Goal: Task Accomplishment & Management: Manage account settings

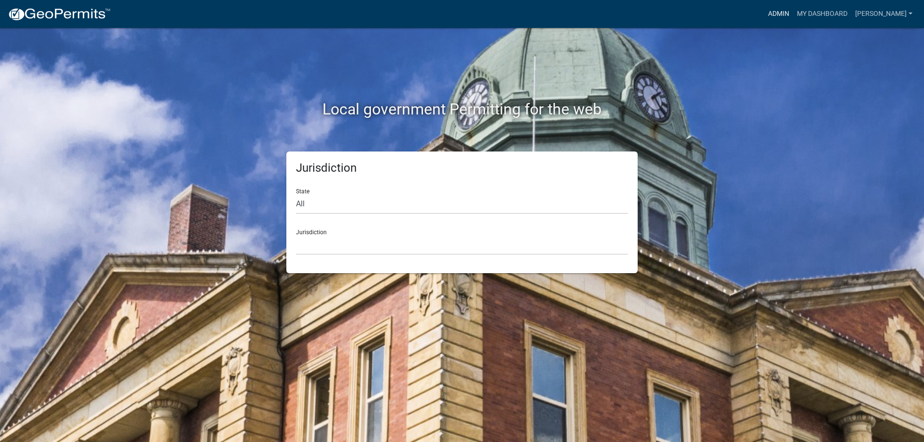
click at [789, 16] on link "Admin" at bounding box center [778, 14] width 29 height 18
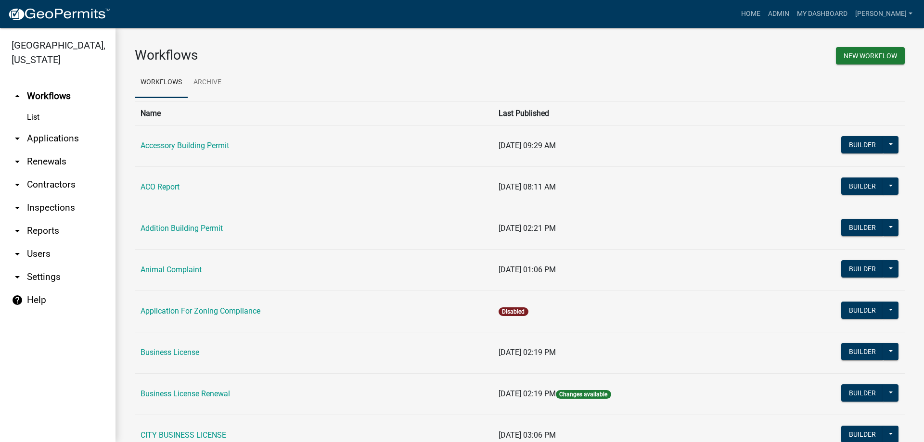
click at [70, 141] on link "arrow_drop_down Applications" at bounding box center [58, 138] width 116 height 23
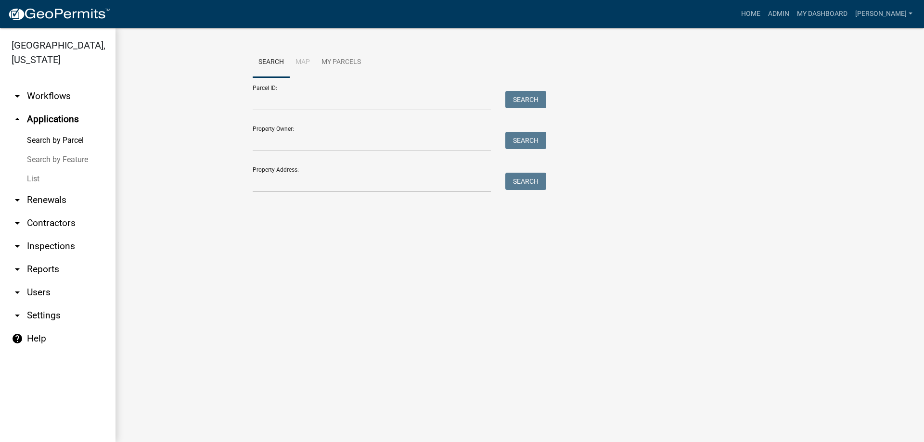
click at [41, 180] on link "List" at bounding box center [58, 178] width 116 height 19
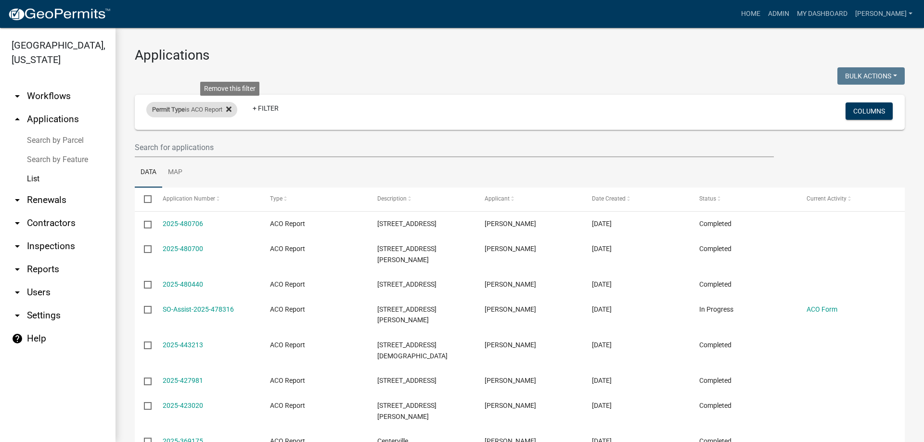
click at [232, 108] on icon at bounding box center [228, 108] width 5 height 5
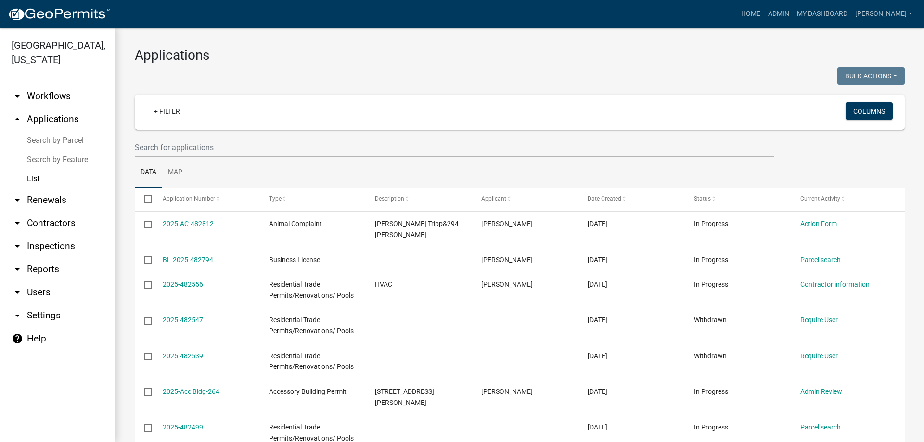
click at [31, 176] on link "List" at bounding box center [58, 178] width 116 height 19
click at [55, 120] on link "arrow_drop_up Applications" at bounding box center [58, 119] width 116 height 23
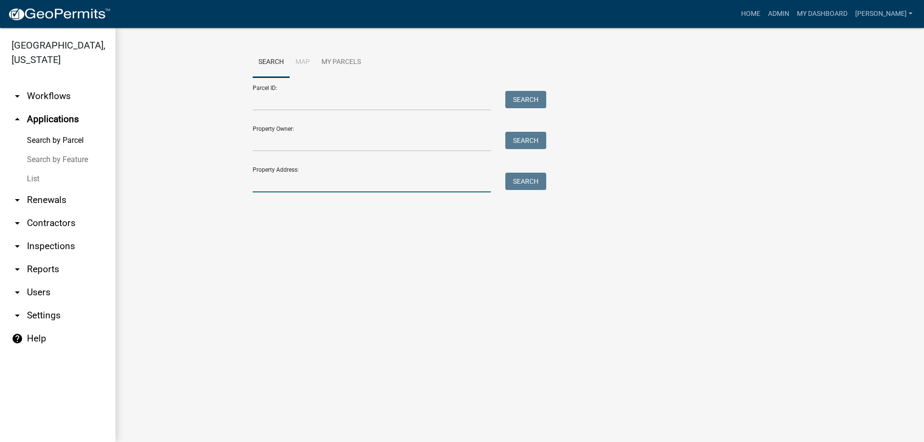
click at [288, 183] on input "Property Address:" at bounding box center [372, 183] width 238 height 20
type input "2636"
click at [526, 178] on button "Search" at bounding box center [525, 181] width 41 height 17
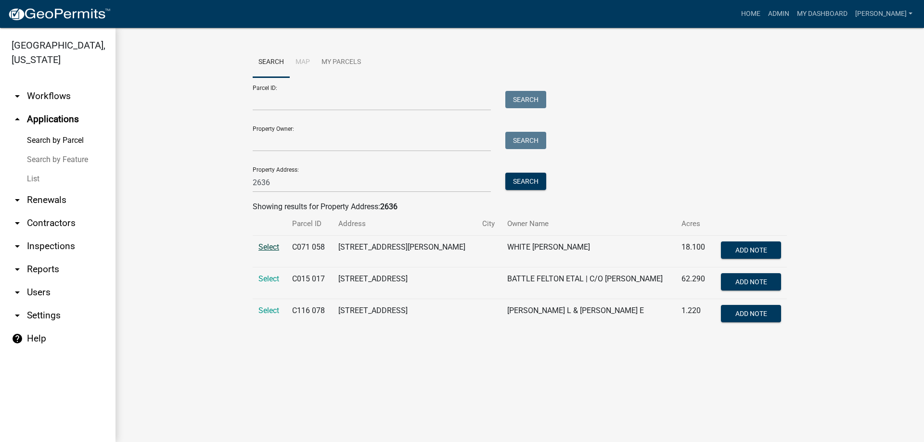
click at [262, 247] on span "Select" at bounding box center [268, 247] width 21 height 9
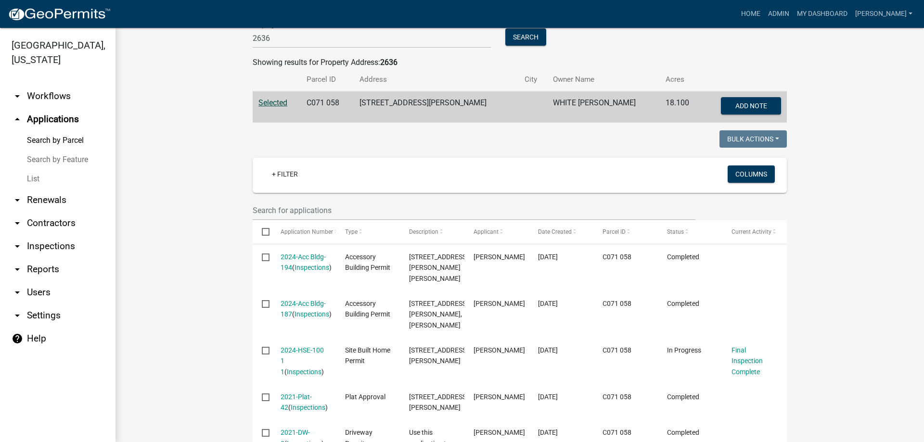
scroll to position [241, 0]
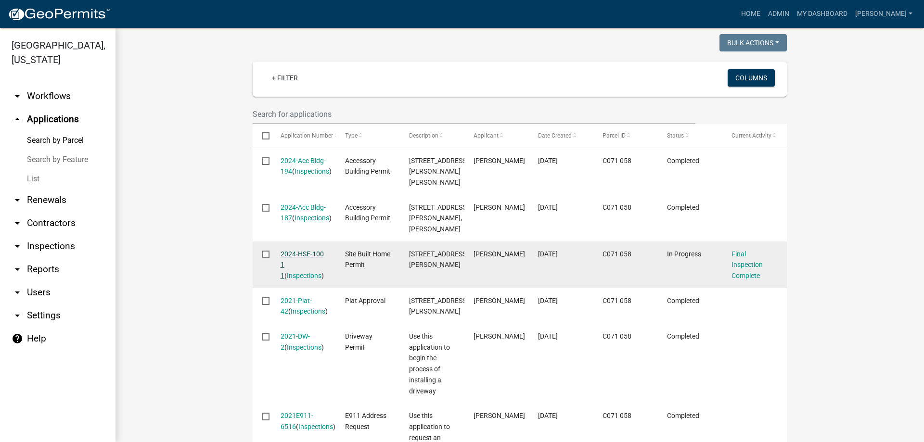
click at [304, 255] on link "2024-HSE-100 1 1" at bounding box center [302, 265] width 43 height 30
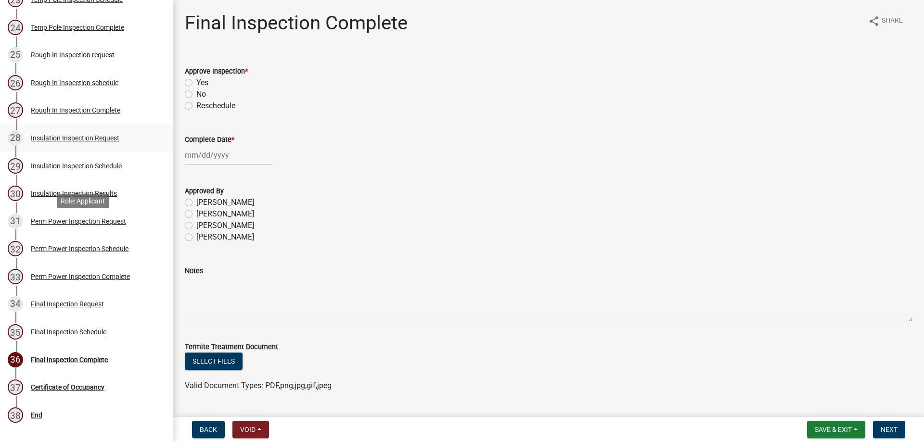
scroll to position [847, 0]
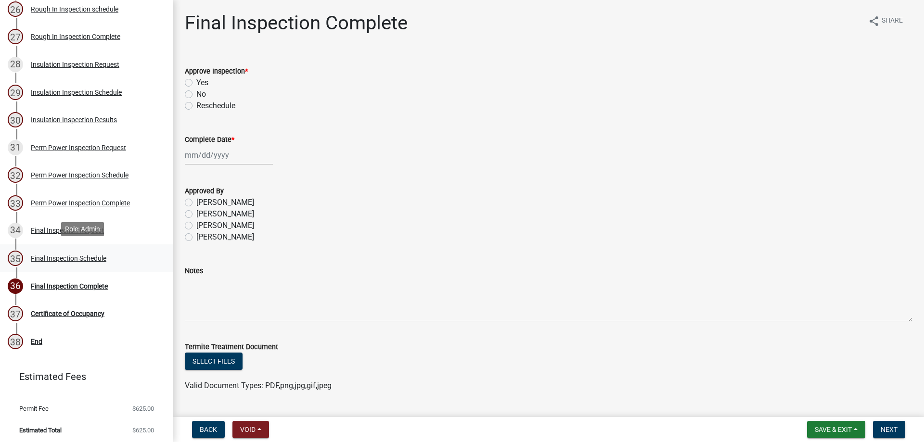
click at [77, 256] on div "Final Inspection Schedule" at bounding box center [69, 258] width 76 height 7
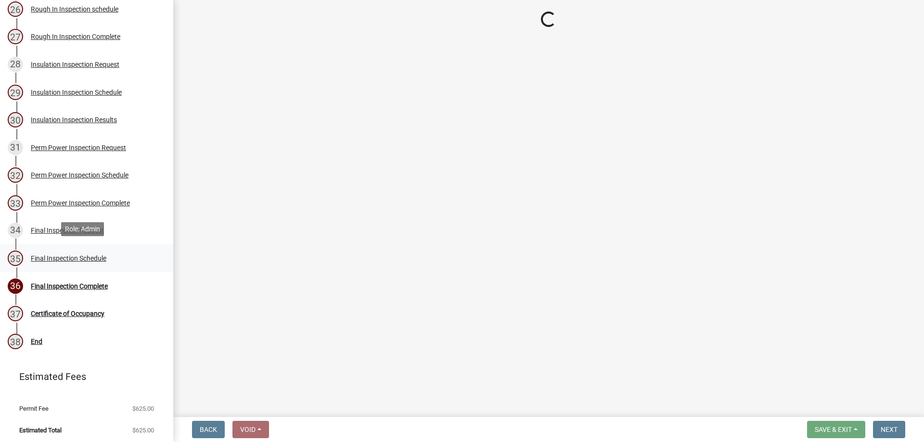
select select "3acdf11f-131c-438b-b450-ae4501c32128"
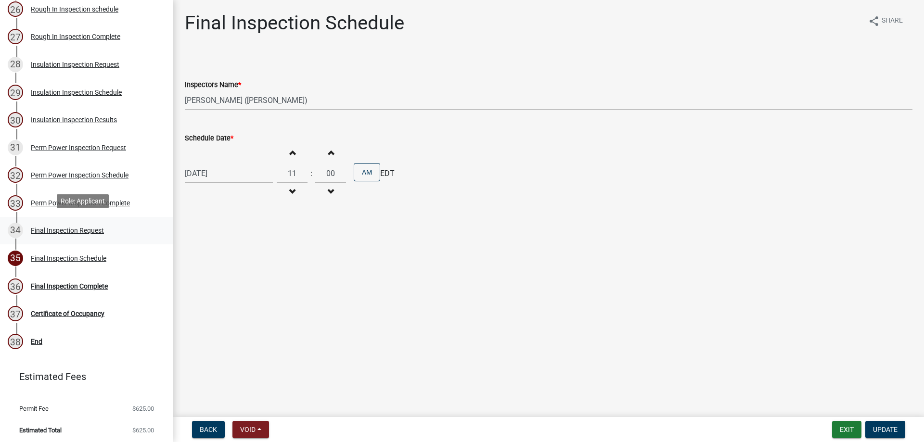
click at [55, 228] on div "Final Inspection Request" at bounding box center [67, 230] width 73 height 7
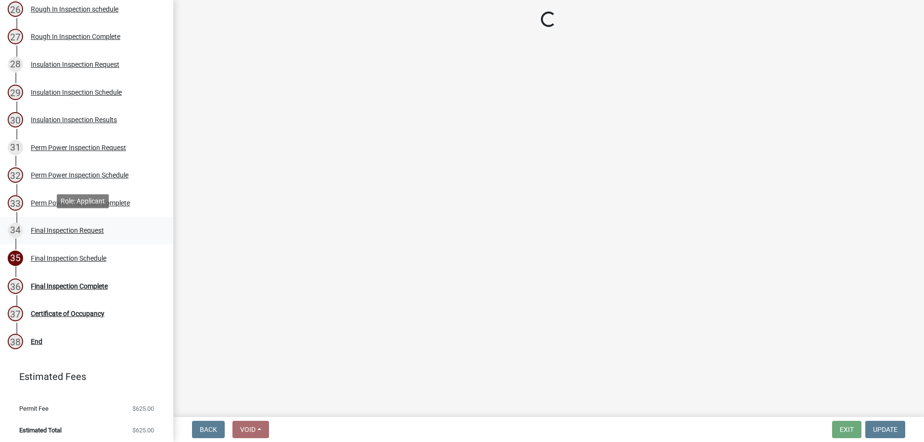
select select "668cfe1d-bf52-45ba-94c4-0830511188bf"
select select "f5ac258a-facb-4336-b342-d8b627677afa"
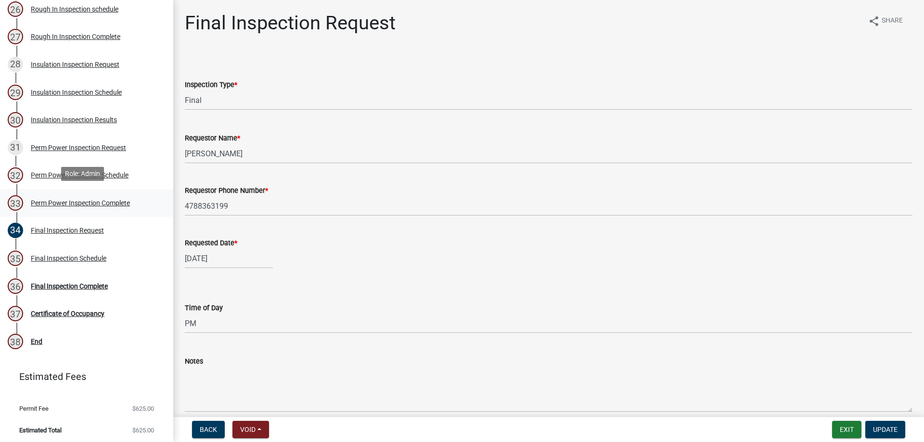
click at [44, 203] on div "Perm Power Inspection Complete" at bounding box center [80, 203] width 99 height 7
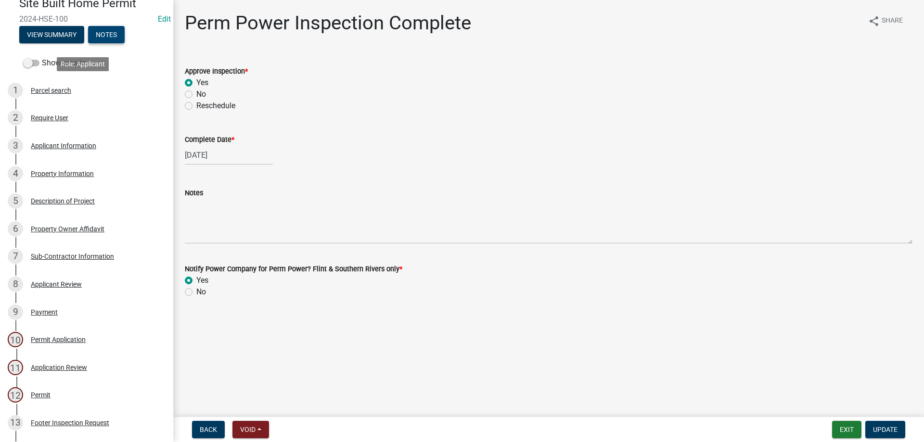
scroll to position [0, 0]
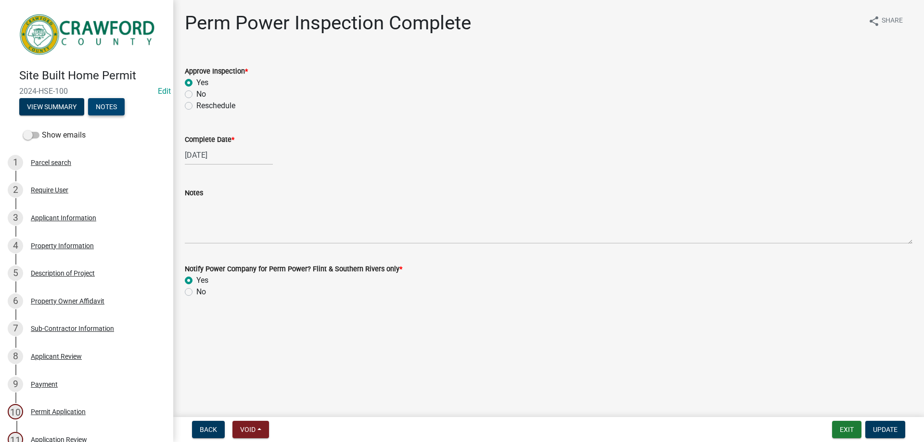
click at [102, 101] on button "Notes" at bounding box center [106, 106] width 37 height 17
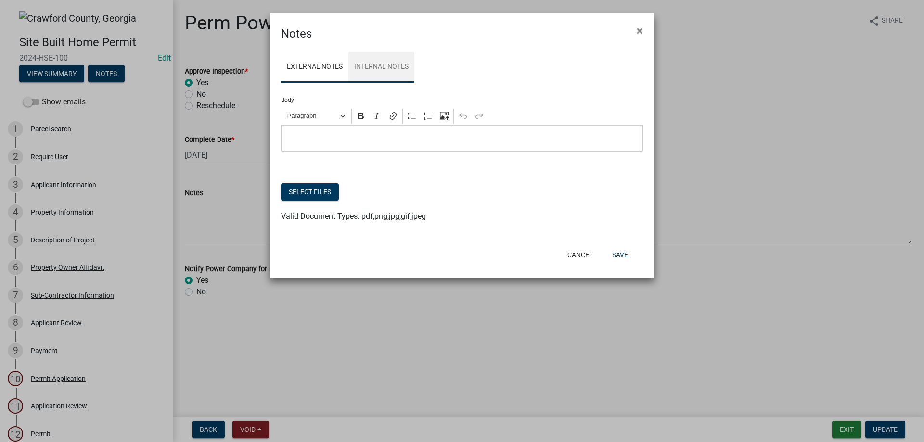
click at [403, 66] on link "Internal Notes" at bounding box center [382, 67] width 66 height 31
click at [305, 193] on button "Select files" at bounding box center [310, 191] width 58 height 17
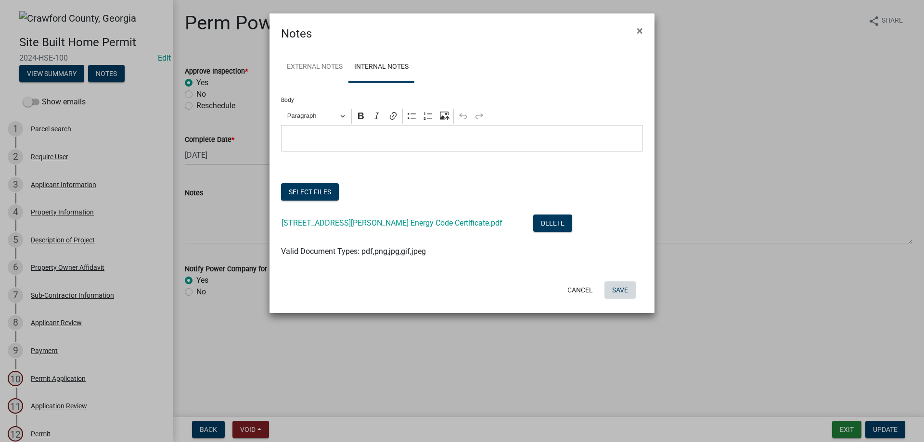
click at [624, 286] on button "Save" at bounding box center [620, 290] width 31 height 17
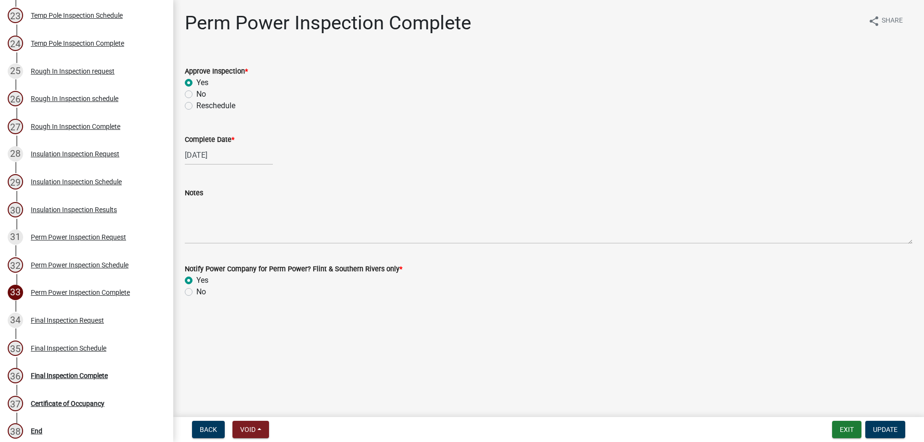
scroll to position [671, 0]
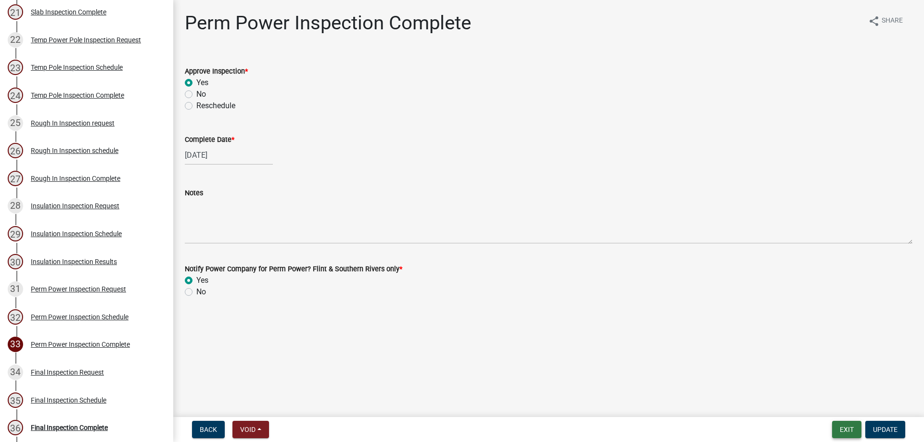
click at [843, 427] on button "Exit" at bounding box center [846, 429] width 29 height 17
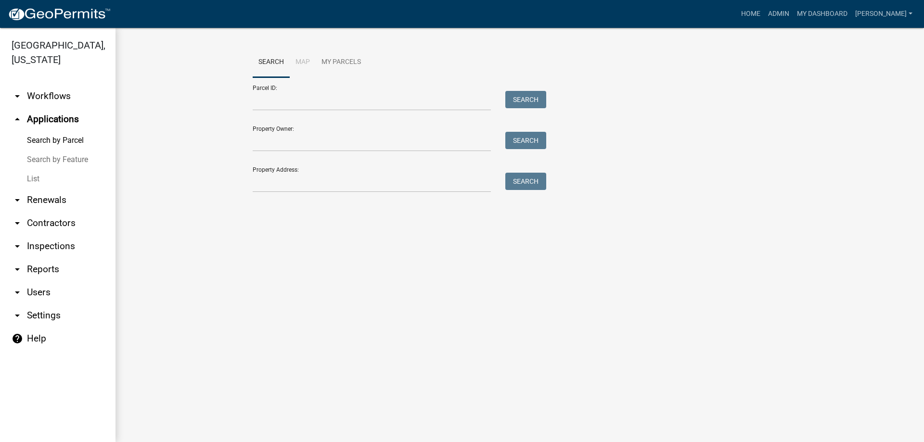
click at [30, 176] on link "List" at bounding box center [58, 178] width 116 height 19
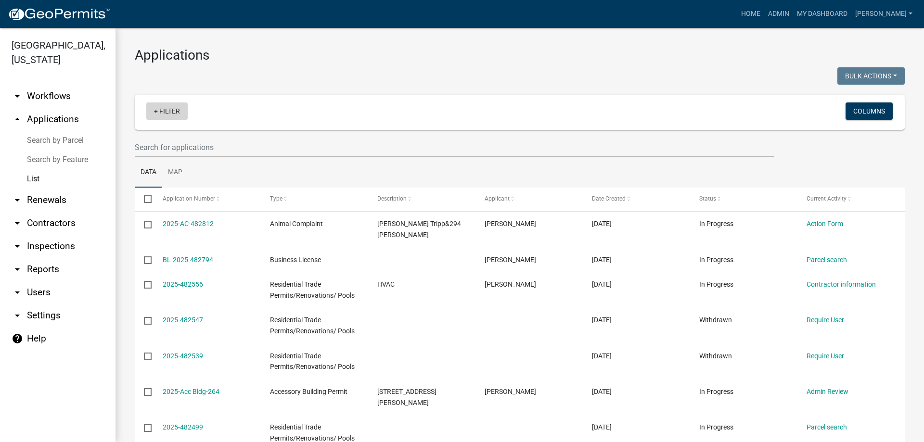
click at [178, 113] on link "+ Filter" at bounding box center [166, 111] width 41 height 17
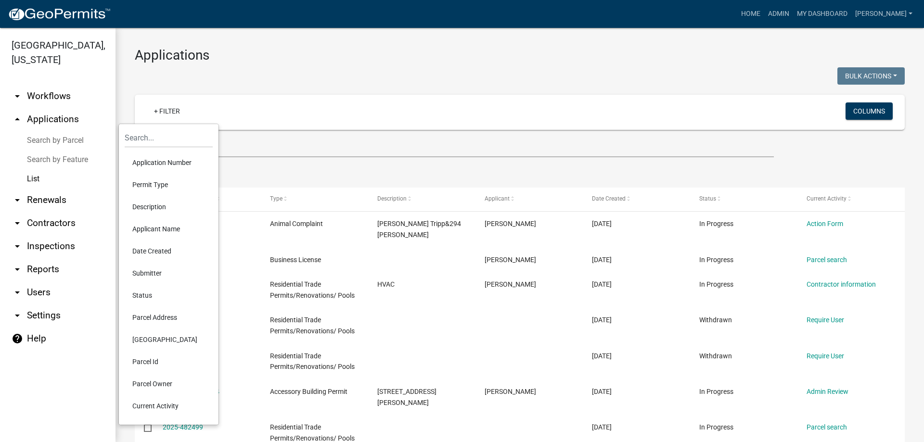
click at [147, 295] on li "Status" at bounding box center [169, 295] width 88 height 22
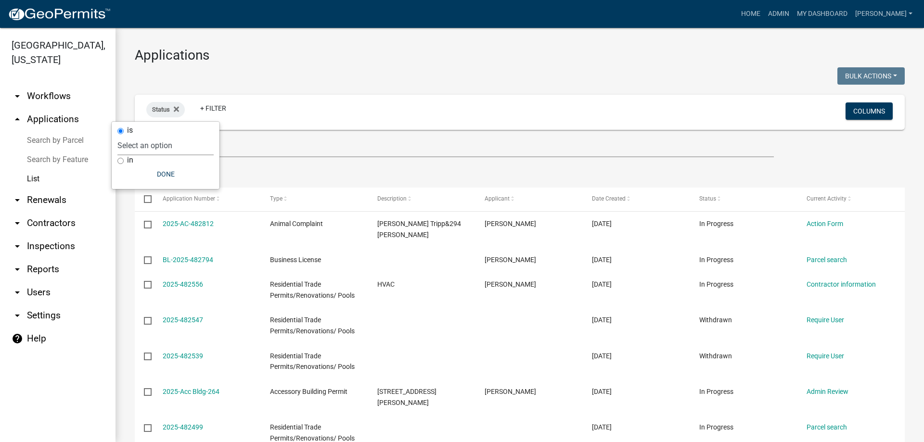
click at [157, 146] on select "Select an option Not Started In Progress Completed Expired Locked Withdrawn Voi…" at bounding box center [165, 146] width 96 height 20
select select "1"
click at [137, 136] on select "Select an option Not Started In Progress Completed Expired Locked Withdrawn Voi…" at bounding box center [165, 146] width 96 height 20
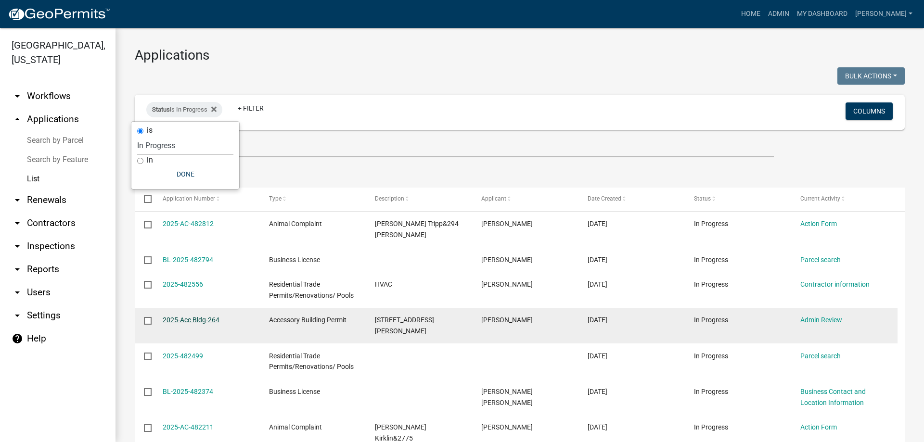
click at [201, 316] on link "2025-Acc Bldg-264" at bounding box center [191, 320] width 57 height 8
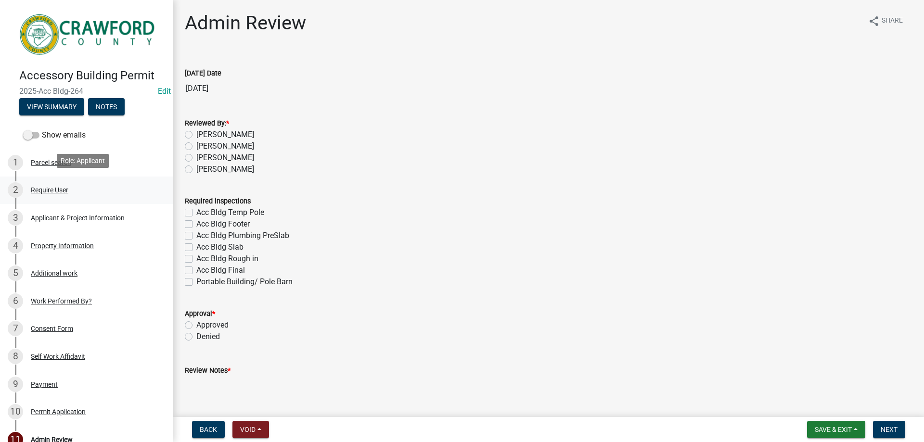
click at [30, 186] on div "2 Require User" at bounding box center [83, 189] width 150 height 15
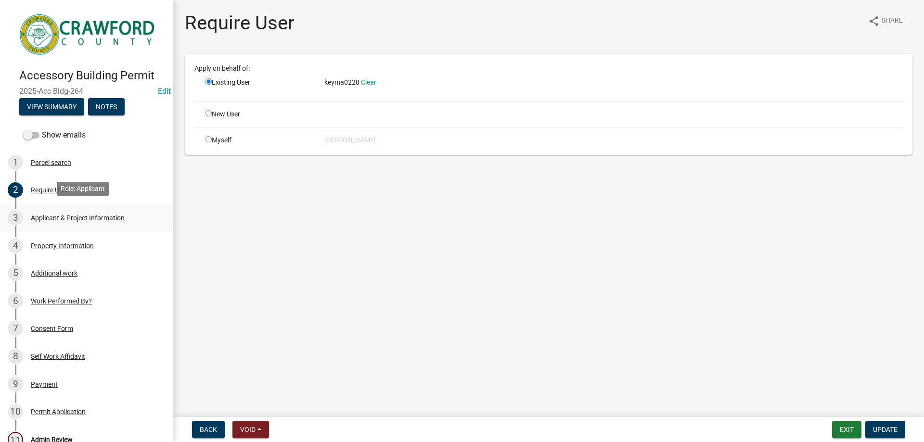
click at [48, 215] on div "Applicant & Project Information" at bounding box center [78, 218] width 94 height 7
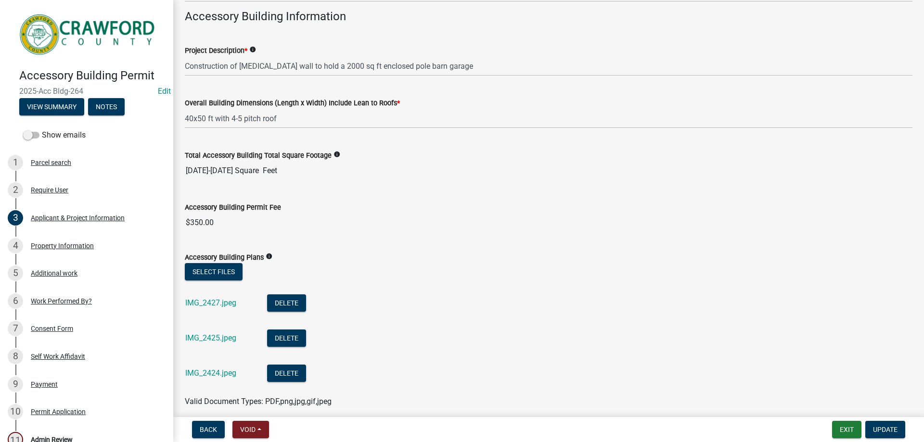
scroll to position [355, 0]
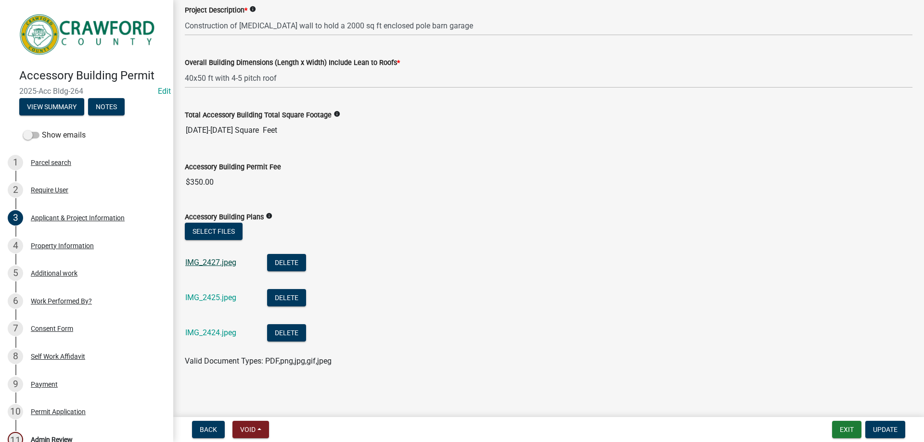
click at [210, 262] on link "IMG_2427.jpeg" at bounding box center [210, 262] width 51 height 9
click at [212, 296] on link "IMG_2425.jpeg" at bounding box center [210, 297] width 51 height 9
click at [230, 334] on link "IMG_2424.jpeg" at bounding box center [210, 332] width 51 height 9
click at [232, 264] on link "IMG_2427.jpeg" at bounding box center [210, 262] width 51 height 9
click at [222, 297] on link "IMG_2425.jpeg" at bounding box center [210, 297] width 51 height 9
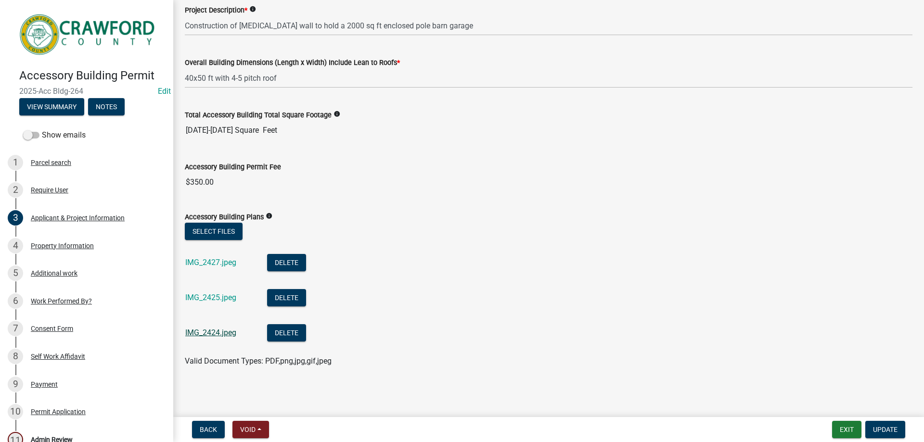
click at [207, 336] on link "IMG_2424.jpeg" at bounding box center [210, 332] width 51 height 9
click at [84, 243] on div "Property Information" at bounding box center [62, 246] width 63 height 7
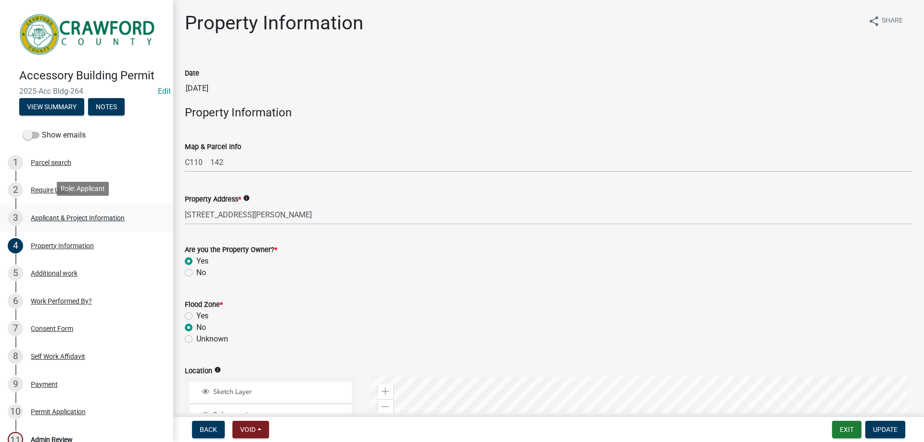
click at [65, 219] on div "Applicant & Project Information" at bounding box center [78, 218] width 94 height 7
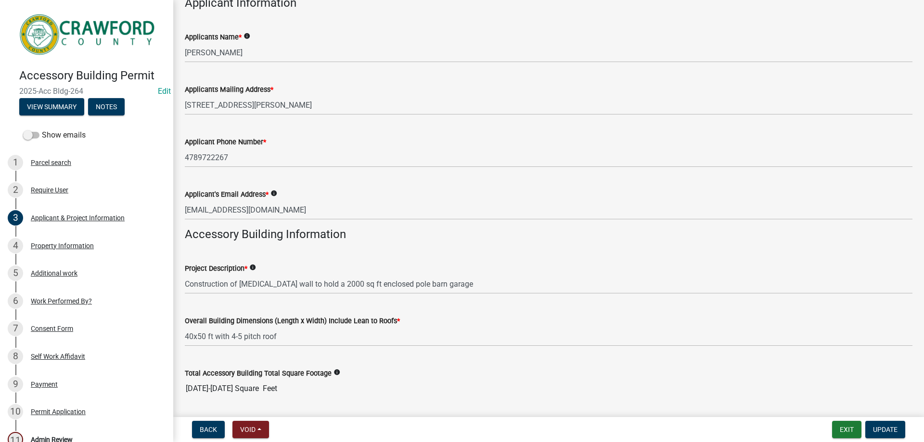
scroll to position [144, 0]
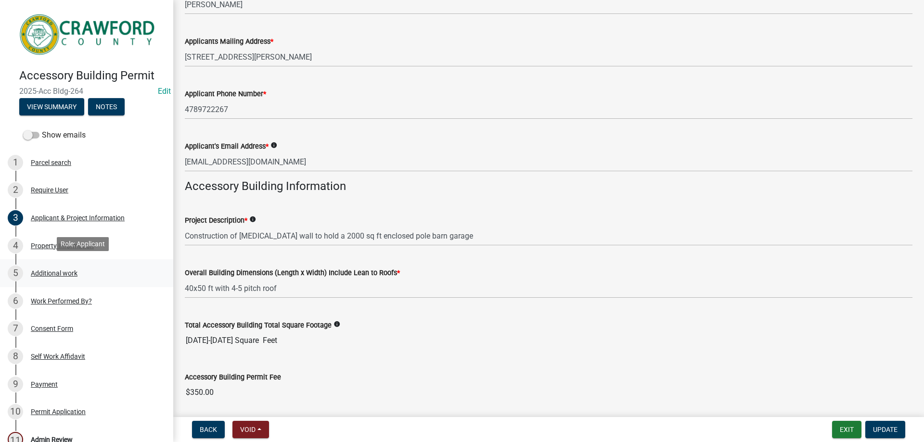
click at [53, 266] on div "5 Additional work" at bounding box center [83, 273] width 150 height 15
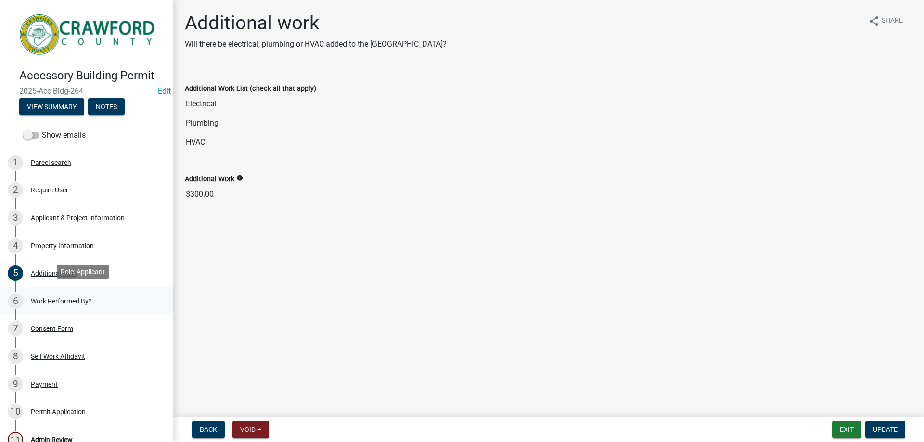
click at [55, 299] on div "Work Performed By?" at bounding box center [61, 301] width 61 height 7
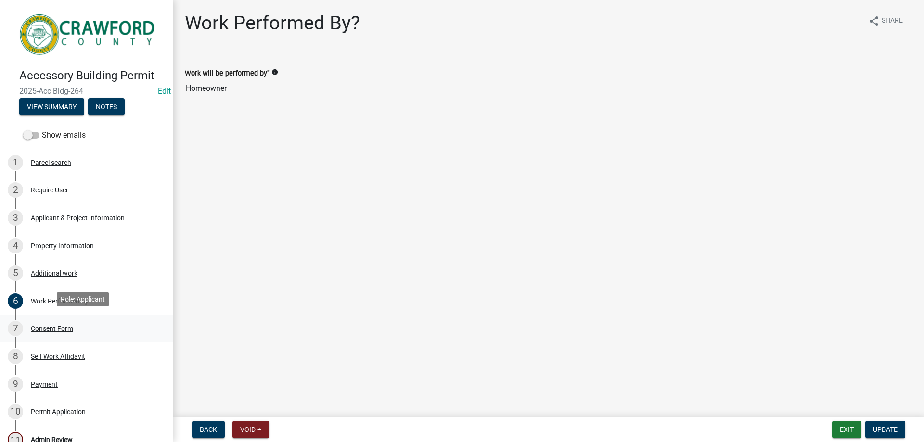
click at [53, 325] on div "Consent Form" at bounding box center [52, 328] width 42 height 7
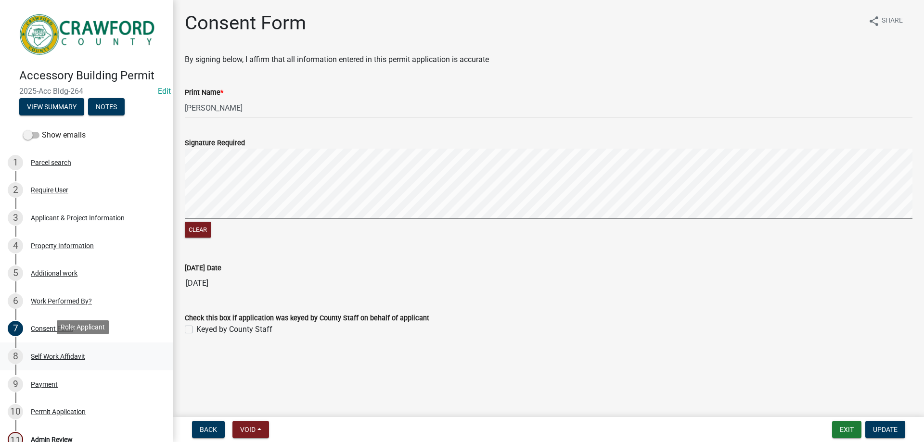
click at [58, 357] on div "Self Work Affidavit" at bounding box center [58, 356] width 54 height 7
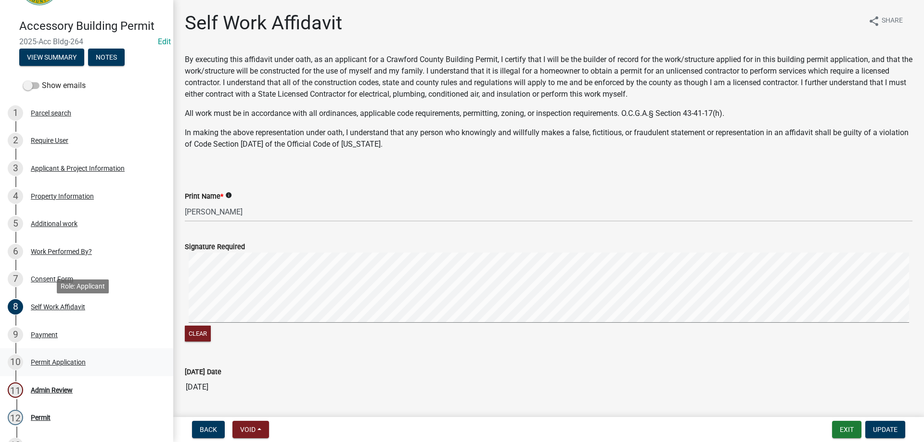
scroll to position [96, 0]
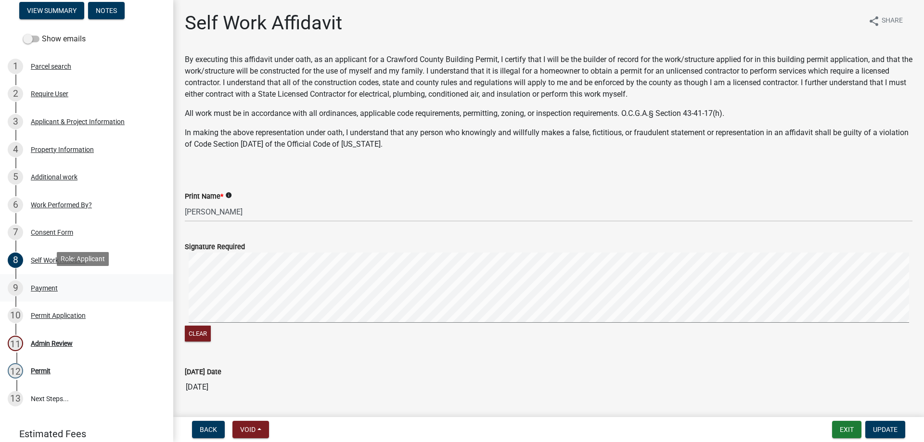
click at [48, 285] on div "Payment" at bounding box center [44, 288] width 27 height 7
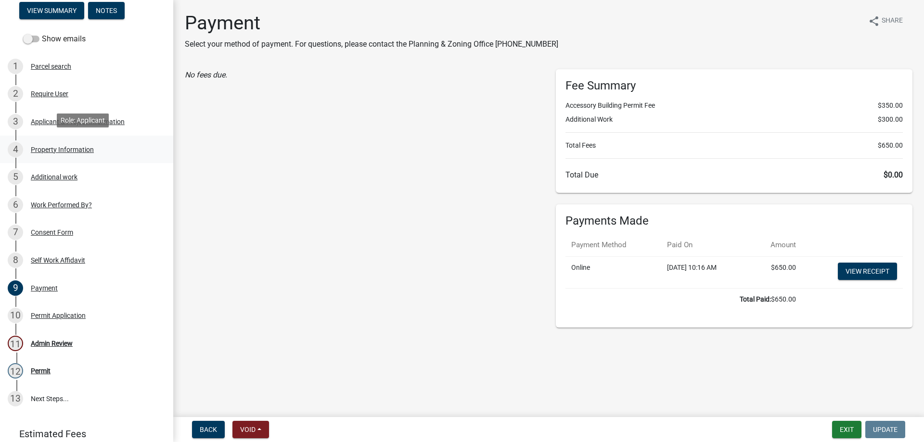
click at [70, 152] on div "4 Property Information" at bounding box center [83, 149] width 150 height 15
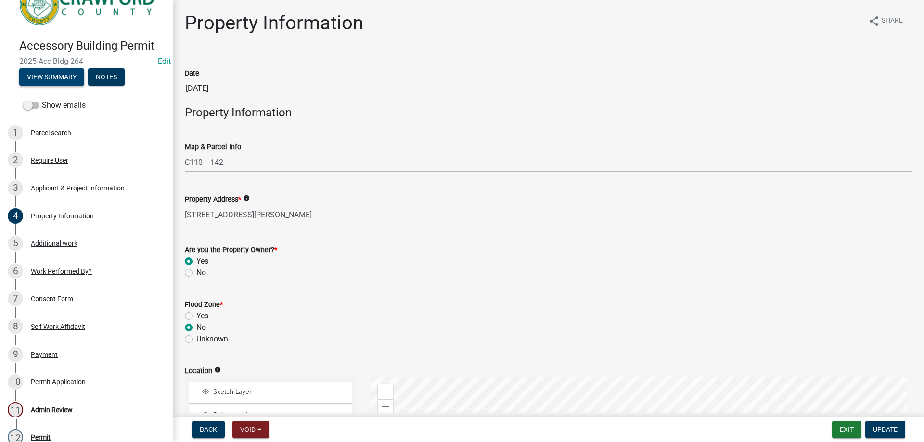
scroll to position [0, 0]
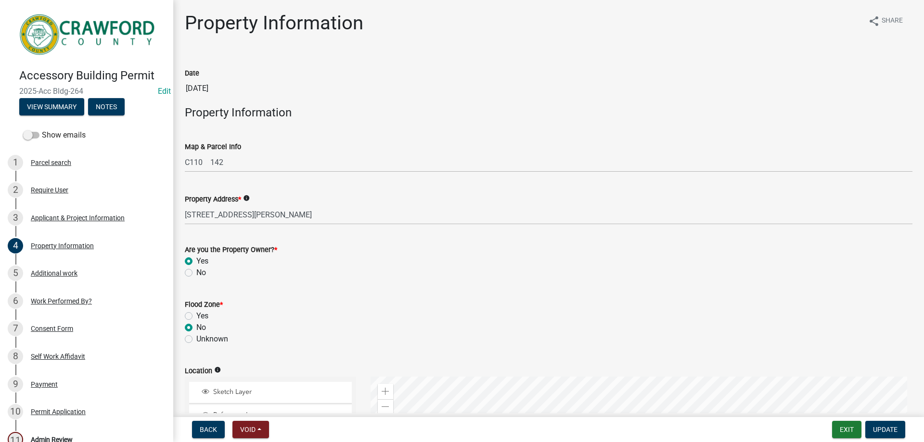
drag, startPoint x: 83, startPoint y: 87, endPoint x: 20, endPoint y: 91, distance: 62.7
click at [20, 91] on span "2025-Acc Bldg-264" at bounding box center [86, 91] width 135 height 9
copy span "2025-Acc Bldg-264"
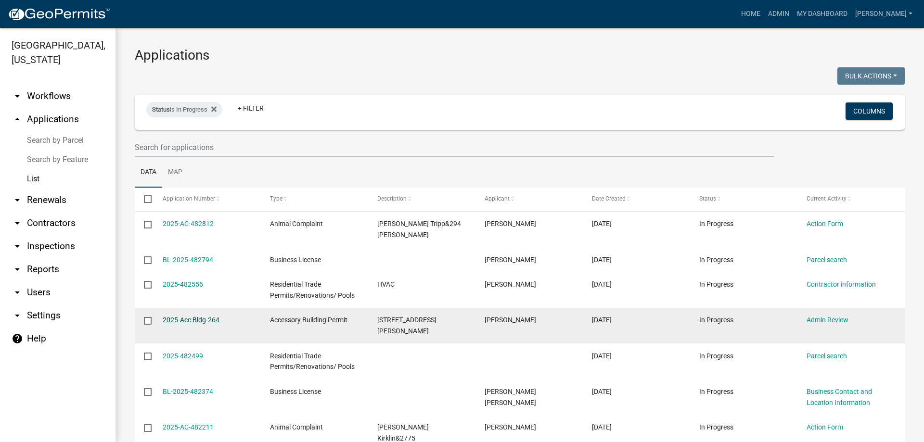
click at [203, 316] on link "2025-Acc Bldg-264" at bounding box center [191, 320] width 57 height 8
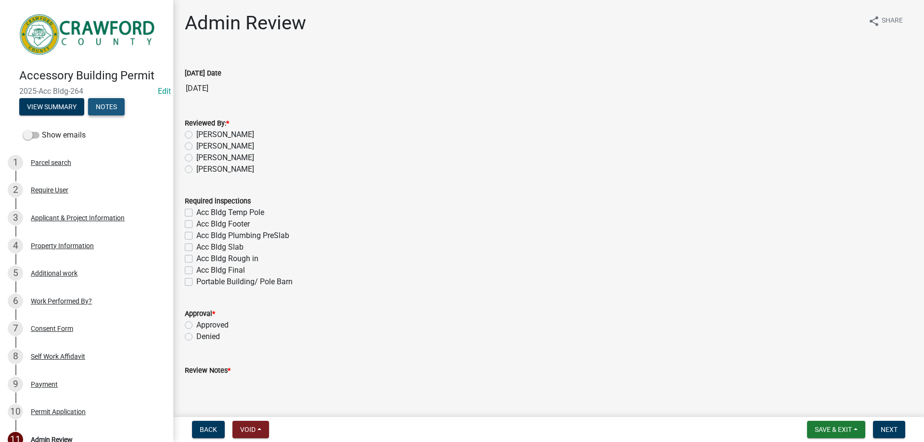
click at [110, 106] on button "Notes" at bounding box center [106, 106] width 37 height 17
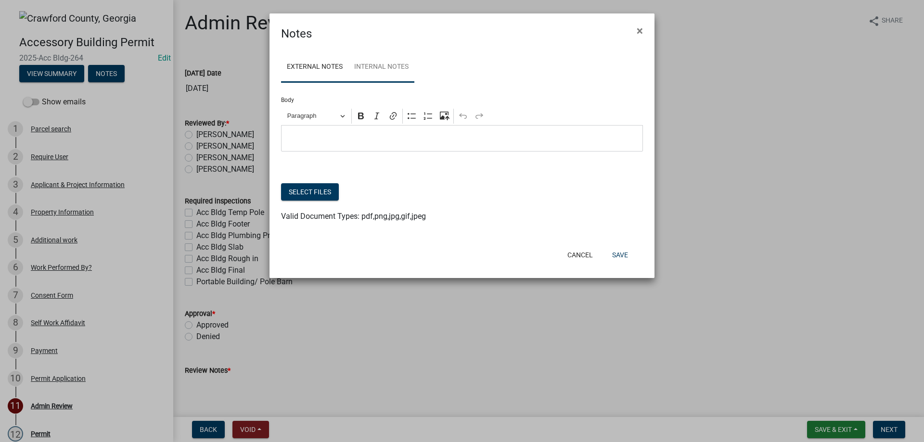
click at [394, 63] on link "Internal Notes" at bounding box center [382, 67] width 66 height 31
click at [368, 141] on p "Editor editing area: main. Press Alt+0 for help." at bounding box center [462, 139] width 352 height 12
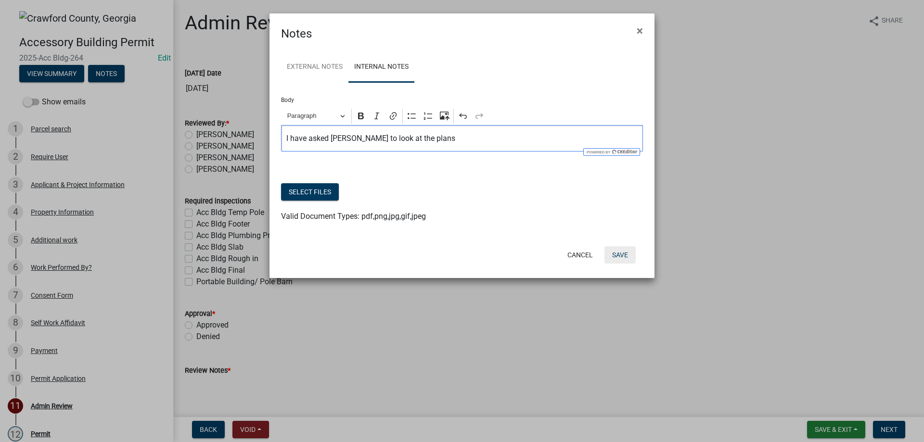
click at [621, 256] on button "Save" at bounding box center [620, 254] width 31 height 17
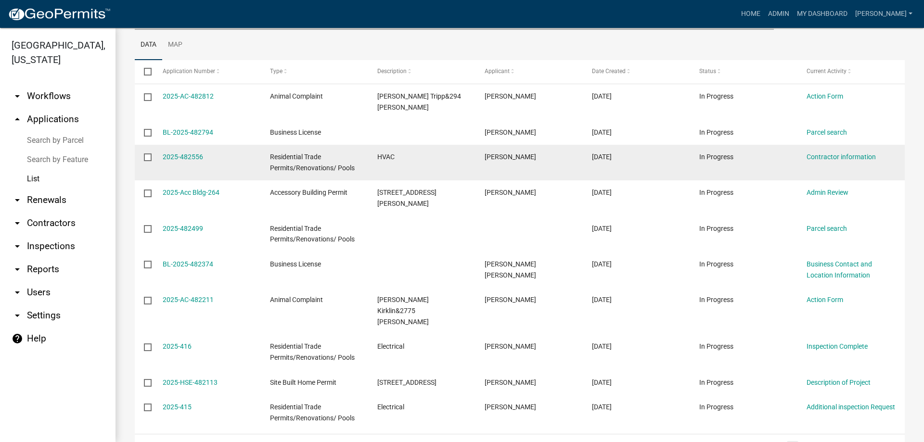
scroll to position [144, 0]
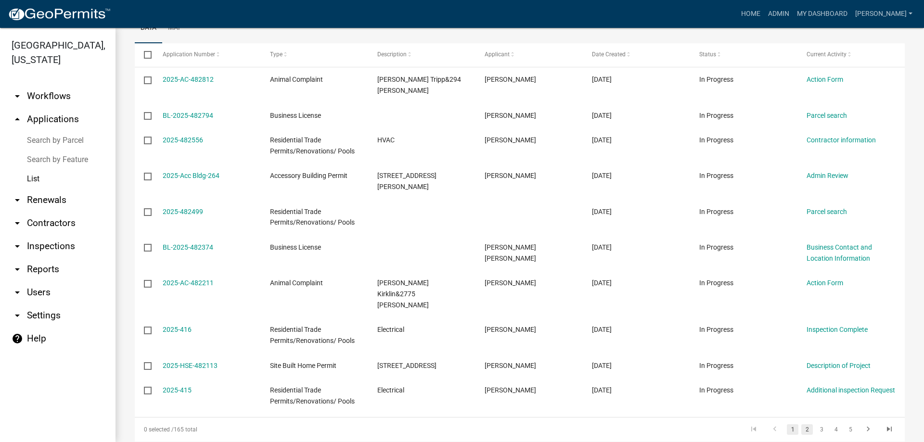
click at [801, 425] on link "2" at bounding box center [807, 430] width 12 height 11
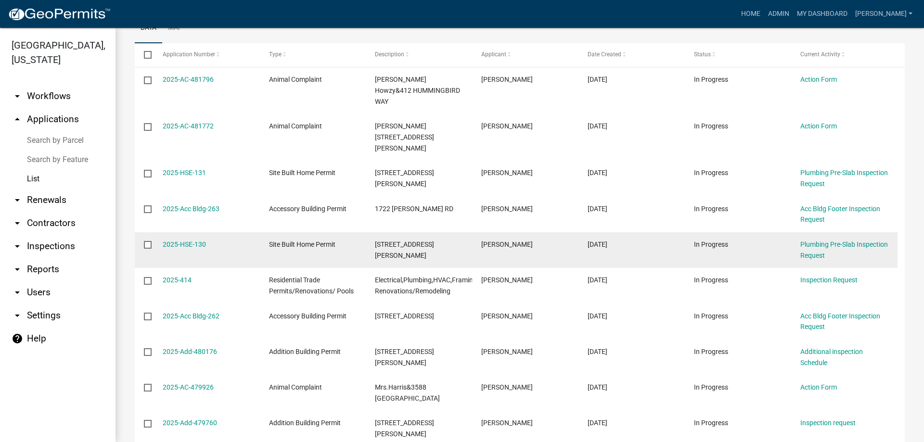
scroll to position [204, 0]
